Goal: Information Seeking & Learning: Learn about a topic

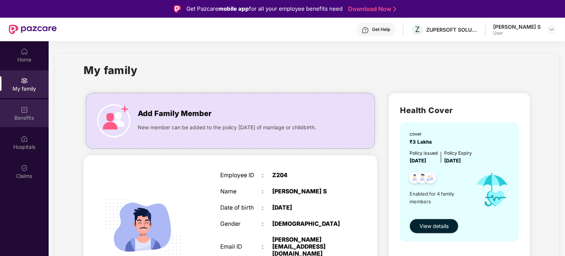
click at [33, 112] on div "Benefits" at bounding box center [24, 114] width 49 height 28
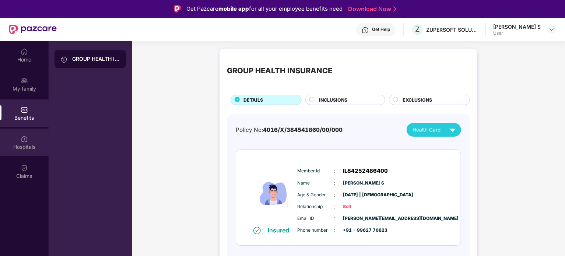
click at [36, 134] on div "Hospitals" at bounding box center [24, 143] width 49 height 28
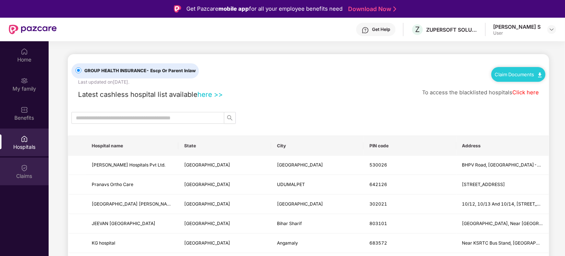
click at [24, 164] on img at bounding box center [24, 167] width 7 height 7
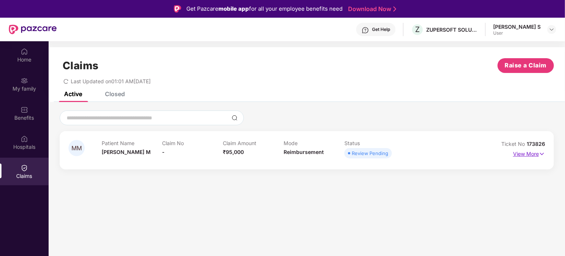
click at [539, 148] on p "View More" at bounding box center [529, 153] width 32 height 10
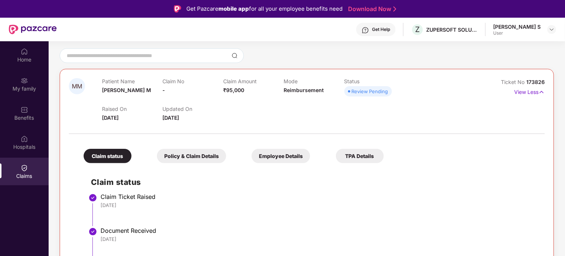
scroll to position [41, 0]
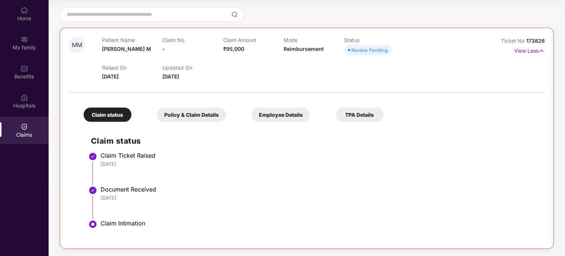
click at [177, 114] on div "Policy & Claim Details" at bounding box center [191, 115] width 69 height 14
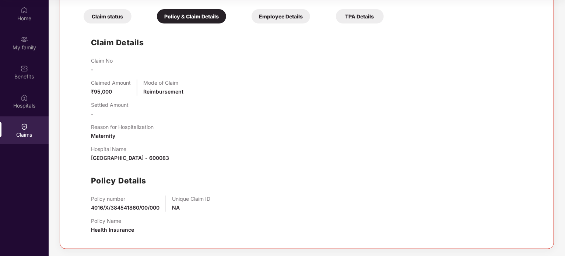
scroll to position [0, 0]
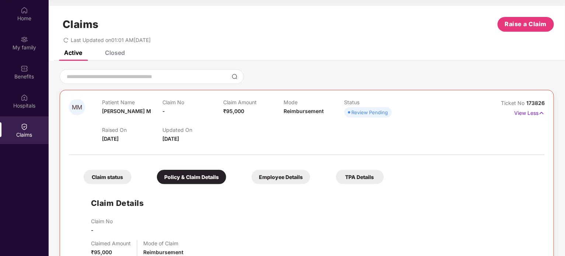
click at [296, 181] on div "Employee Details" at bounding box center [281, 177] width 59 height 14
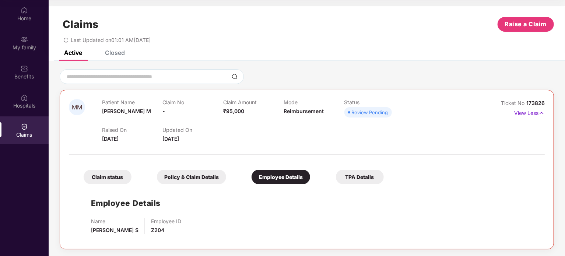
scroll to position [0, 0]
click at [358, 175] on div "TPA Details" at bounding box center [360, 177] width 48 height 14
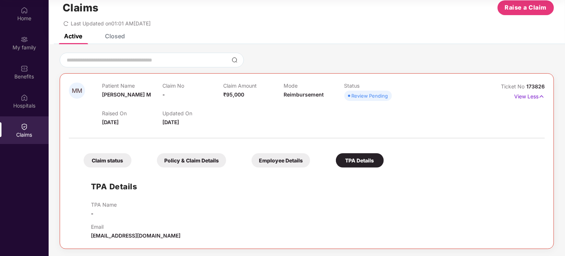
scroll to position [0, 0]
